Goal: Task Accomplishment & Management: Manage account settings

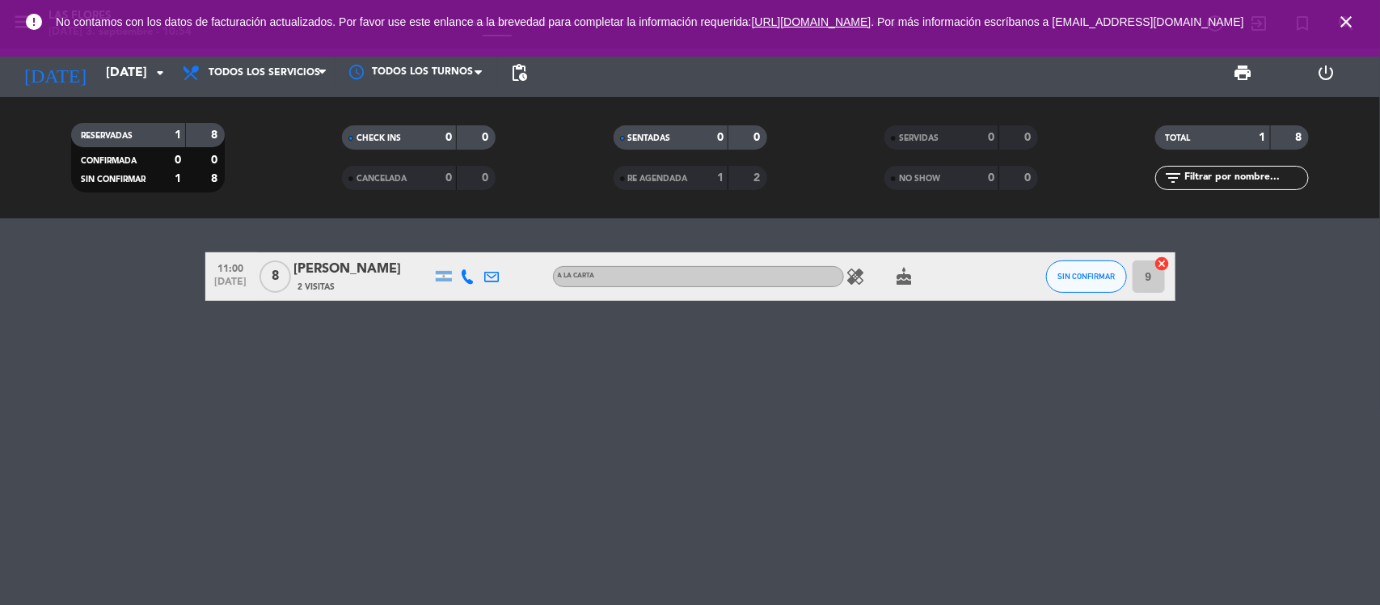
click at [1339, 31] on icon "close" at bounding box center [1346, 21] width 19 height 19
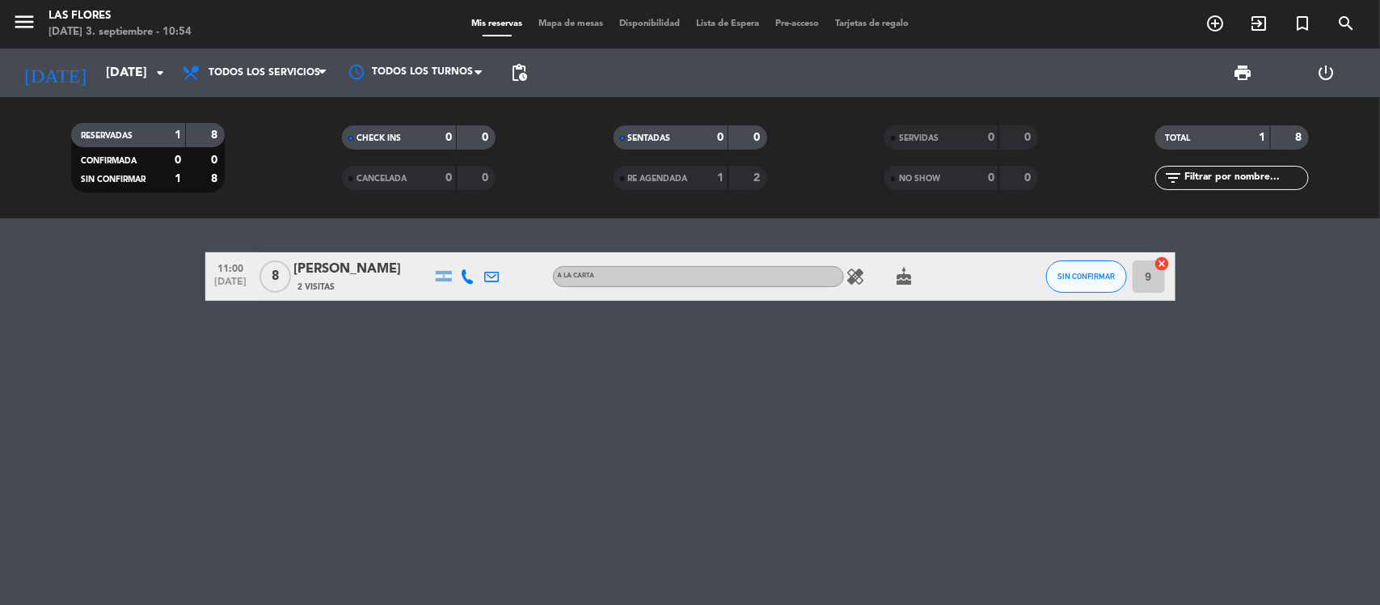
click at [469, 273] on icon at bounding box center [468, 276] width 15 height 15
click at [459, 253] on span "Copiar" at bounding box center [456, 248] width 34 height 17
click at [442, 244] on span "Copiar" at bounding box center [456, 248] width 34 height 17
click at [475, 249] on span "content_paste" at bounding box center [481, 249] width 12 height 12
click at [392, 388] on div "11:00 [DATE] 8 [PERSON_NAME] 2 Visitas [PHONE_NUMBER] Copiar content_paste | A …" at bounding box center [690, 411] width 1380 height 387
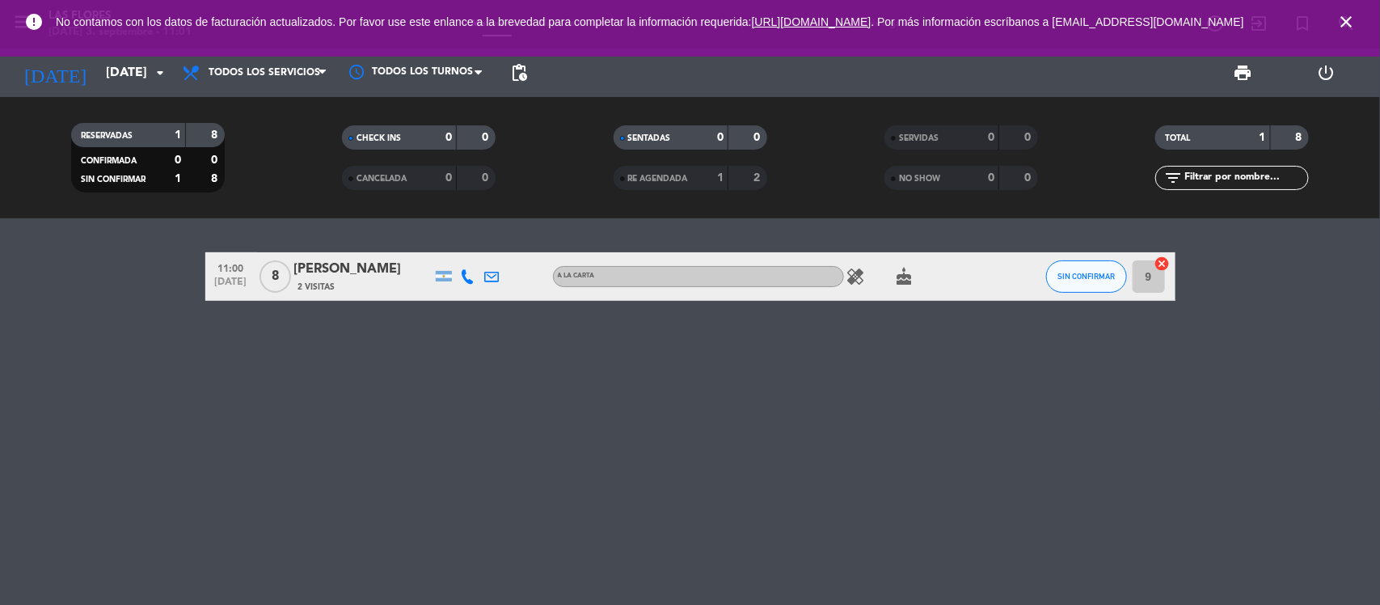
click at [216, 289] on span "[DATE]" at bounding box center [231, 286] width 40 height 19
click at [1335, 26] on span "close" at bounding box center [1347, 22] width 44 height 44
click at [1340, 28] on icon "close" at bounding box center [1346, 21] width 19 height 19
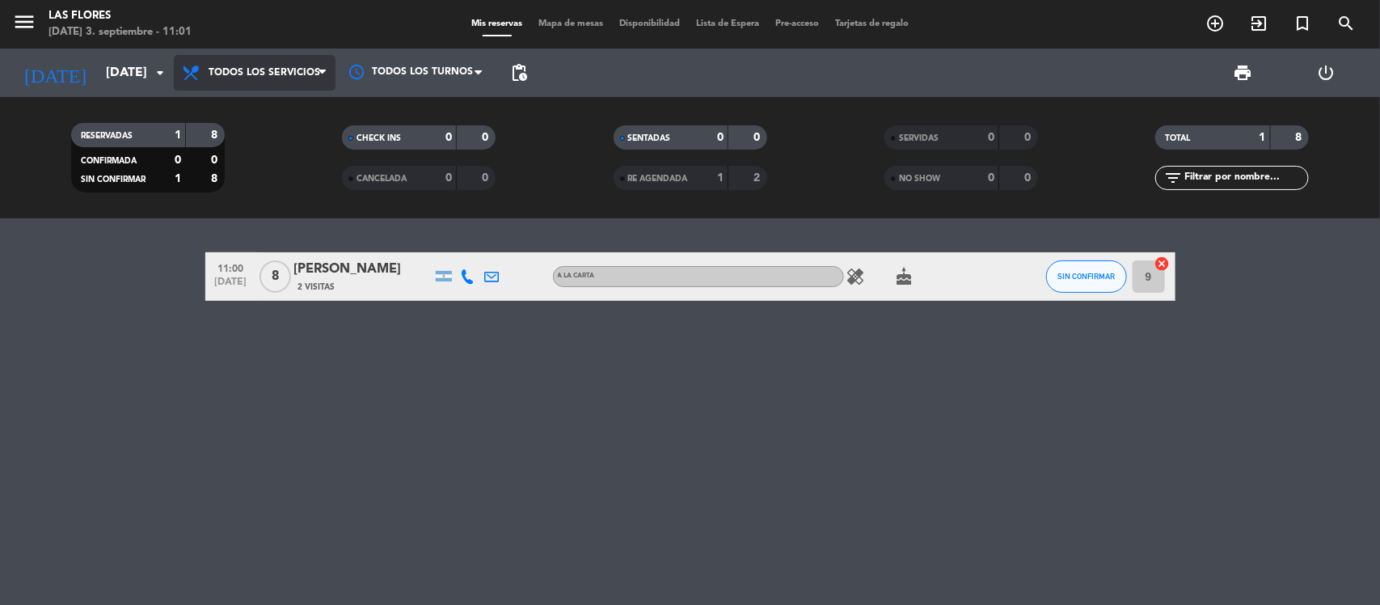
click at [319, 74] on icon at bounding box center [322, 72] width 7 height 13
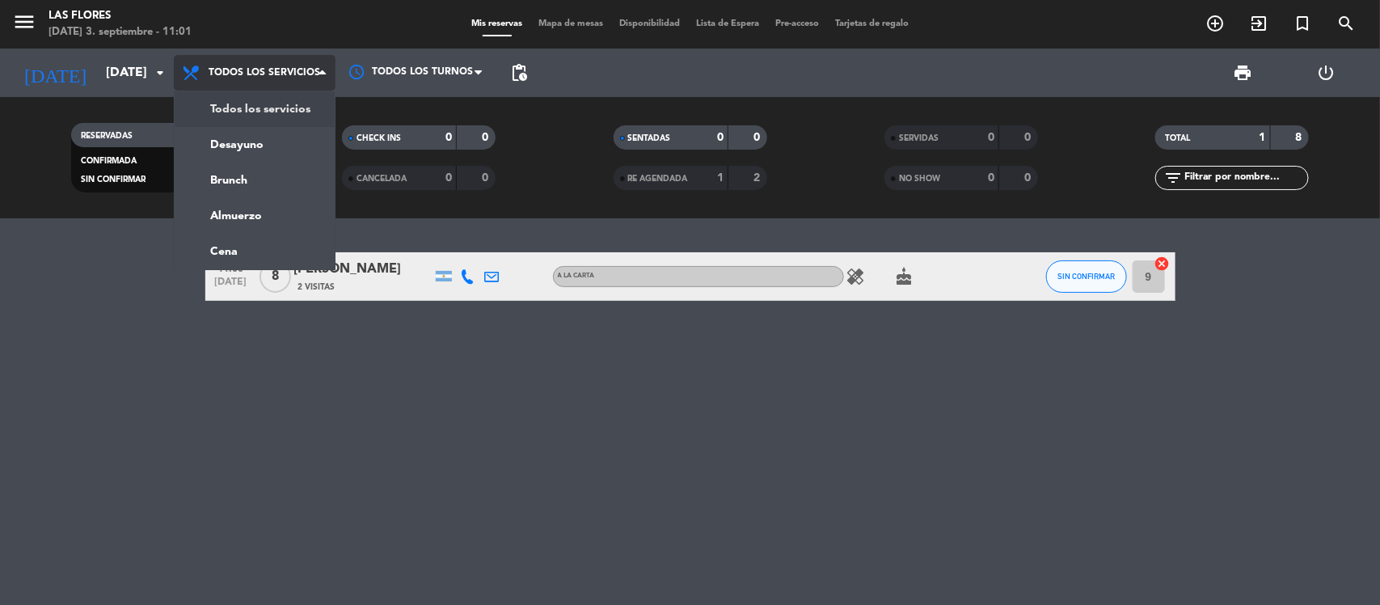
click at [271, 67] on span "Todos los servicios" at bounding box center [265, 72] width 112 height 11
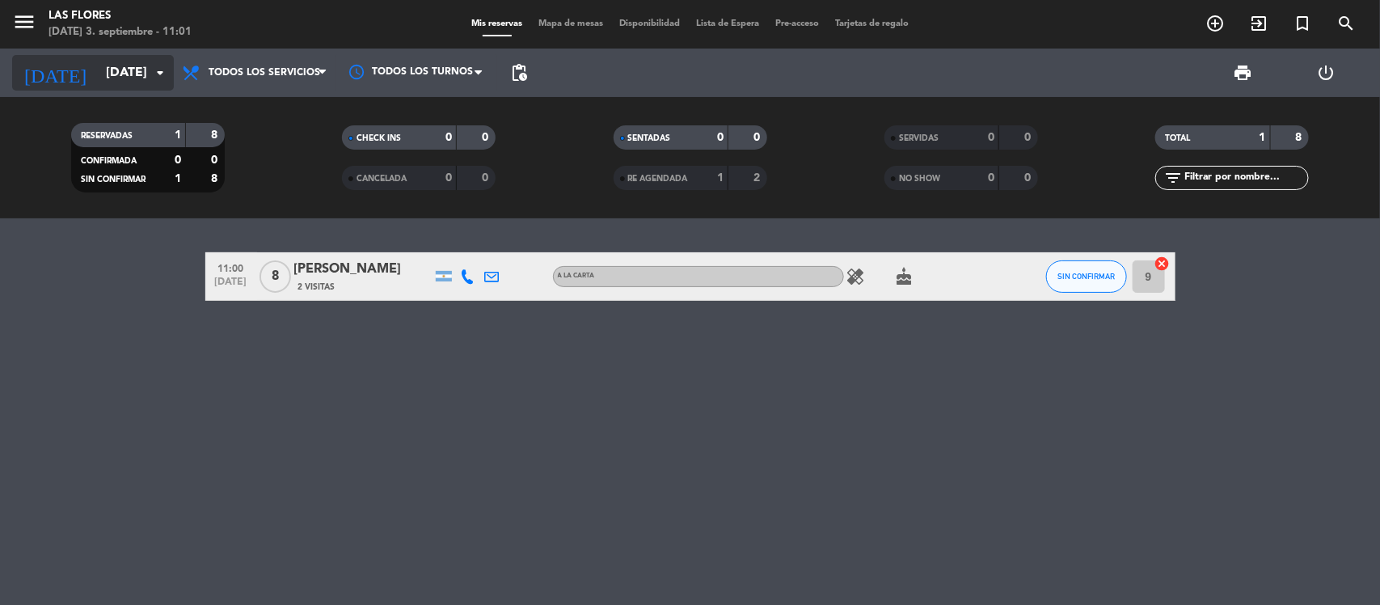
click at [118, 89] on div "[DATE] [DATE] arrow_drop_down" at bounding box center [93, 73] width 162 height 36
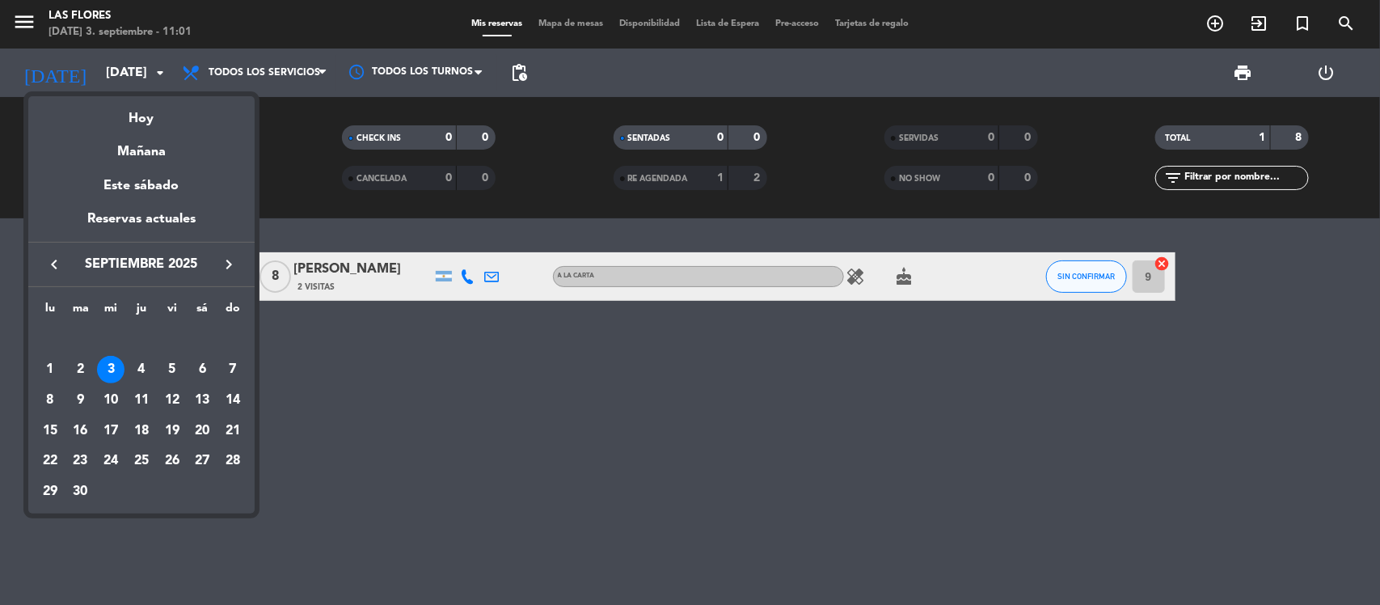
click at [120, 74] on div at bounding box center [690, 302] width 1380 height 605
